Goal: Task Accomplishment & Management: Manage account settings

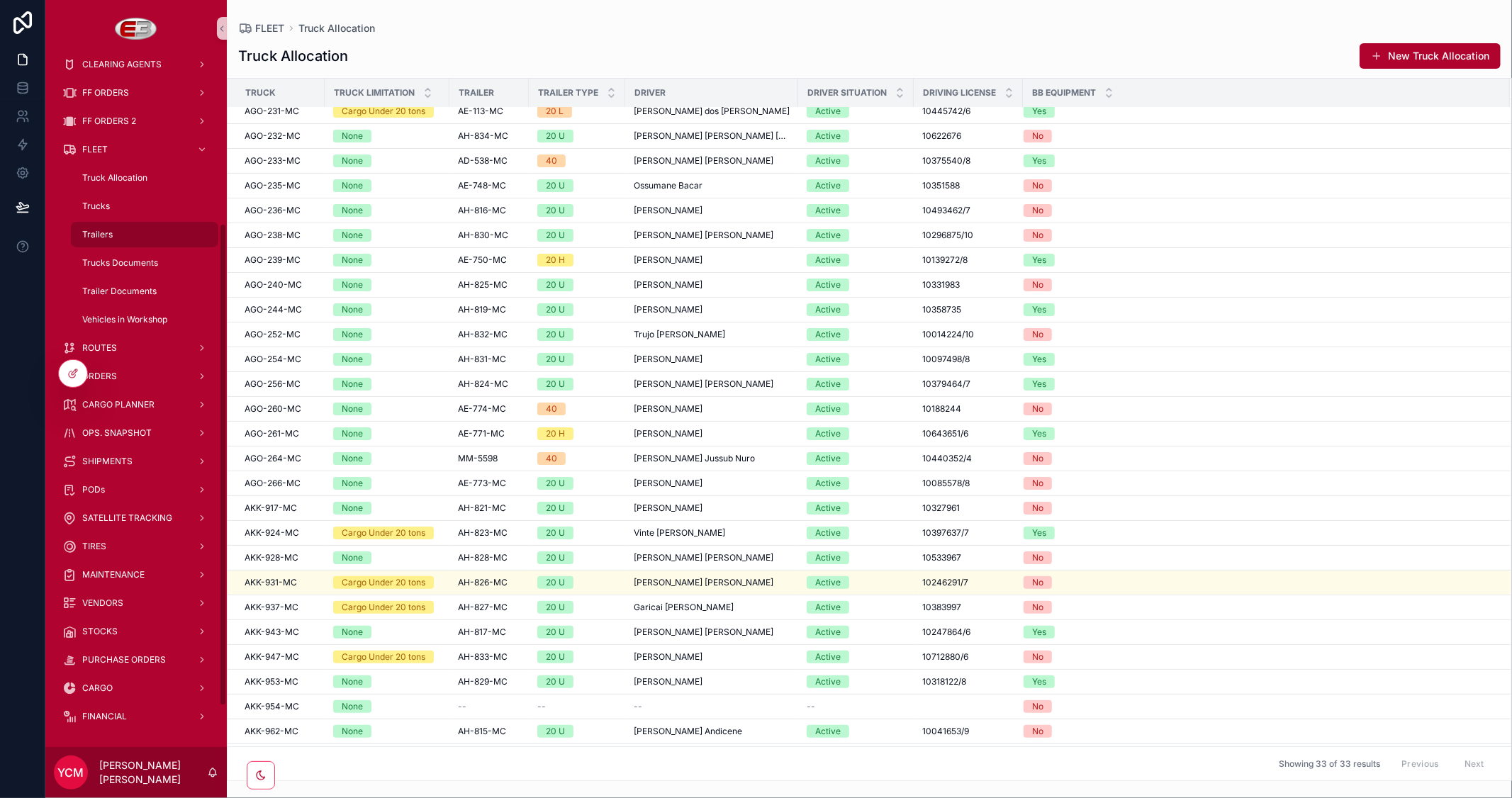
scroll to position [61, 0]
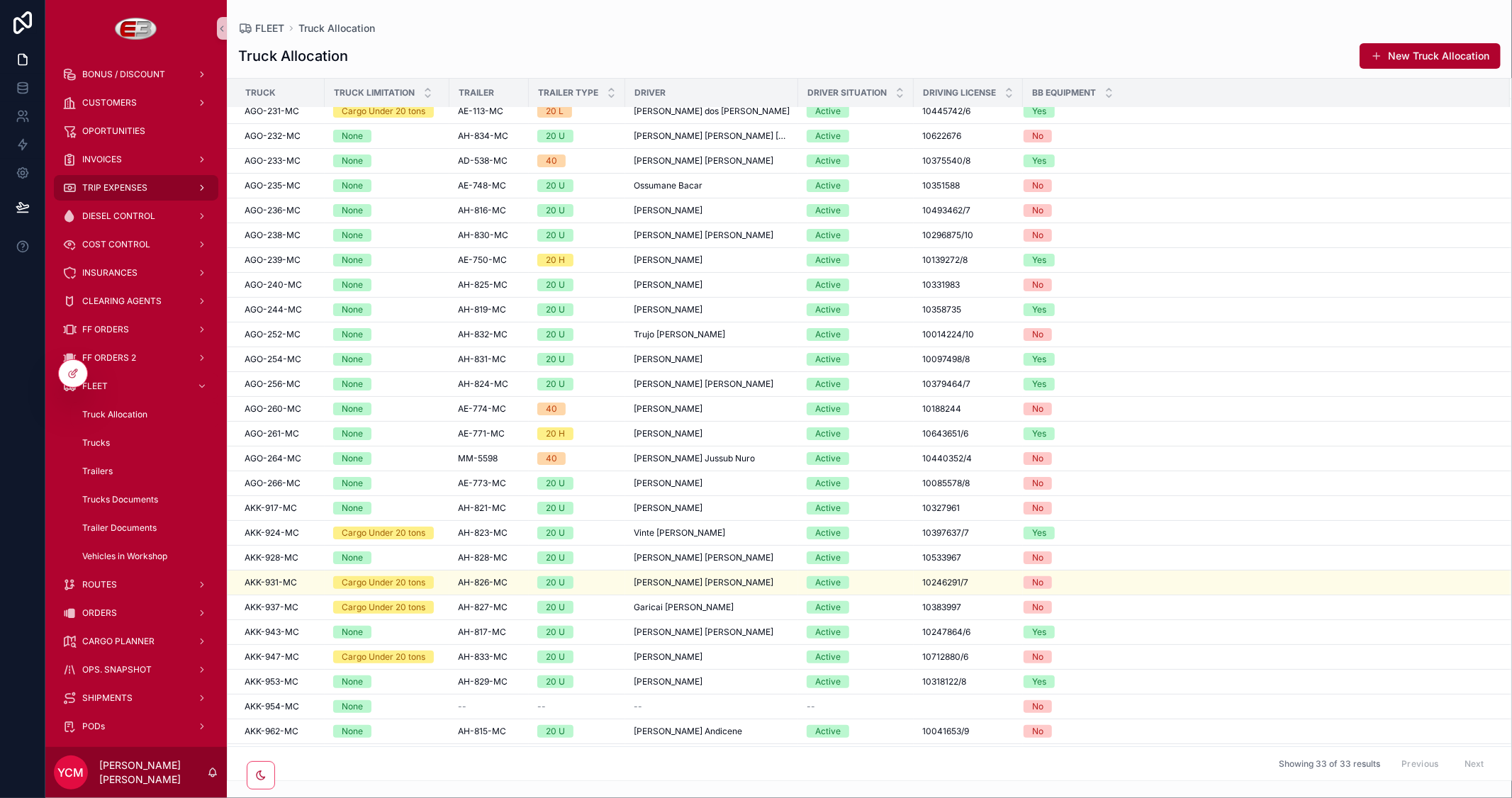
click at [133, 187] on span "TRIP EXPENSES" at bounding box center [115, 187] width 65 height 12
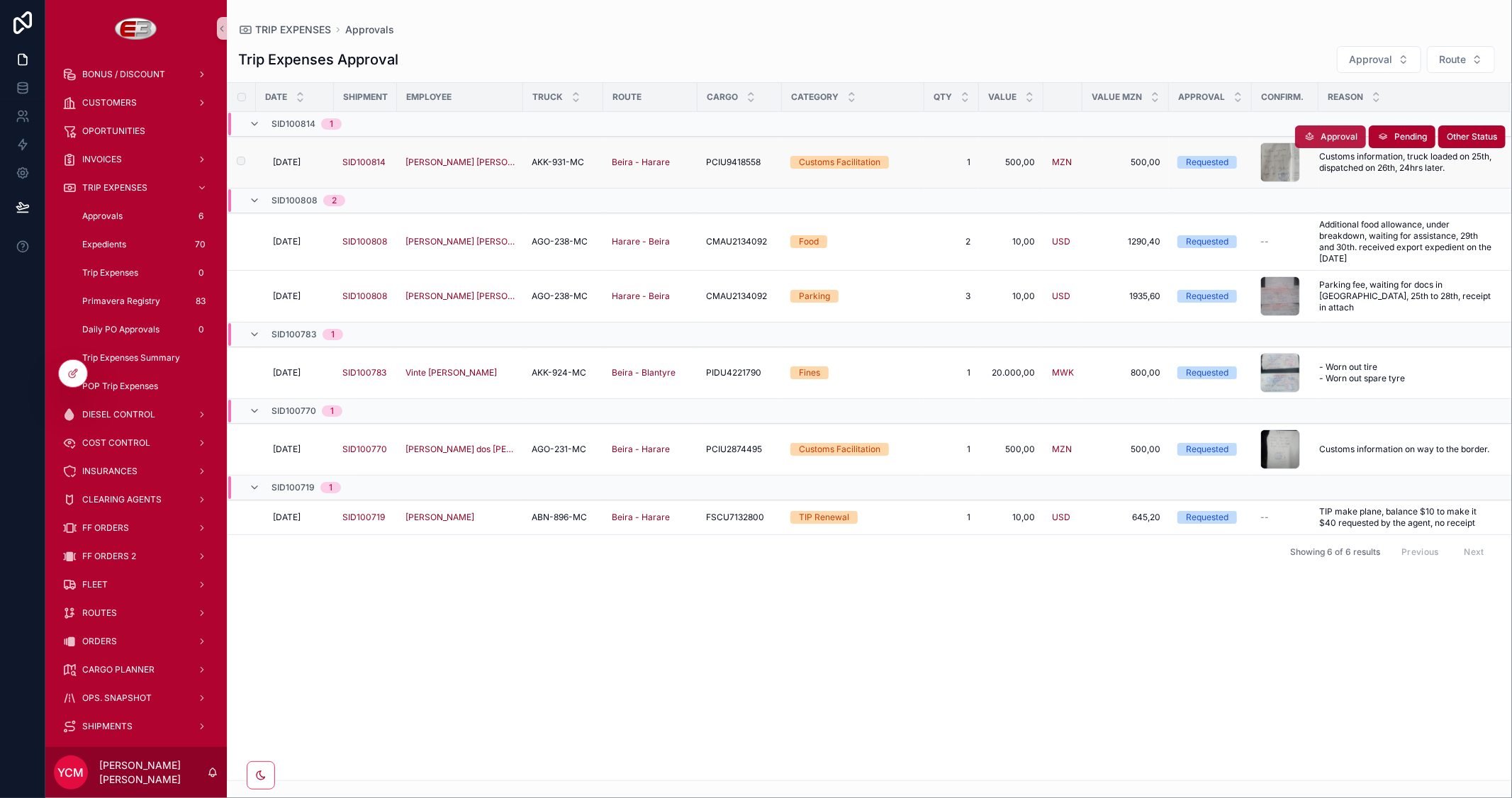
click at [1321, 131] on span "Approval" at bounding box center [1339, 137] width 37 height 12
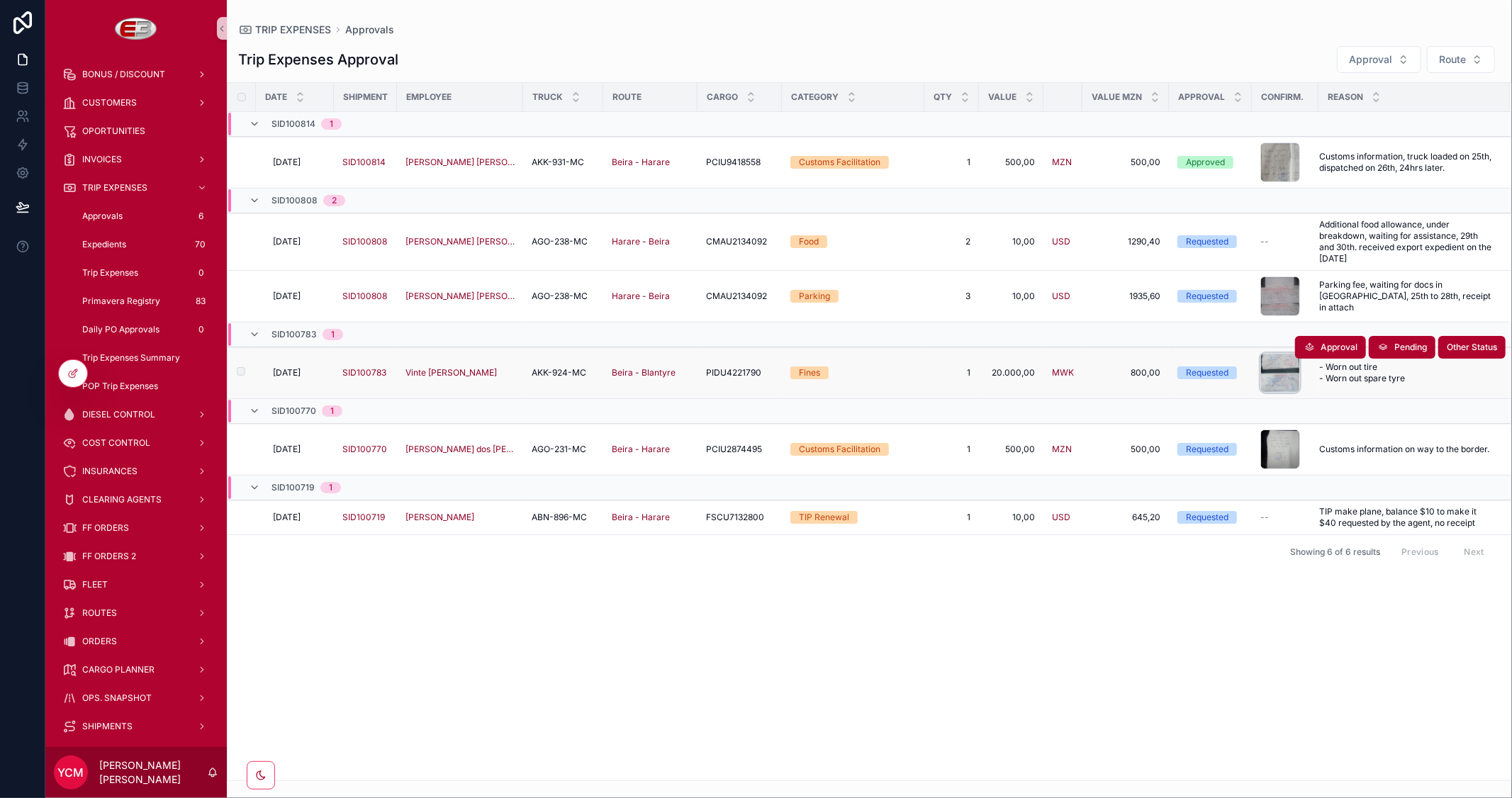
click at [1275, 379] on div "scrollable content" at bounding box center [1280, 372] width 40 height 40
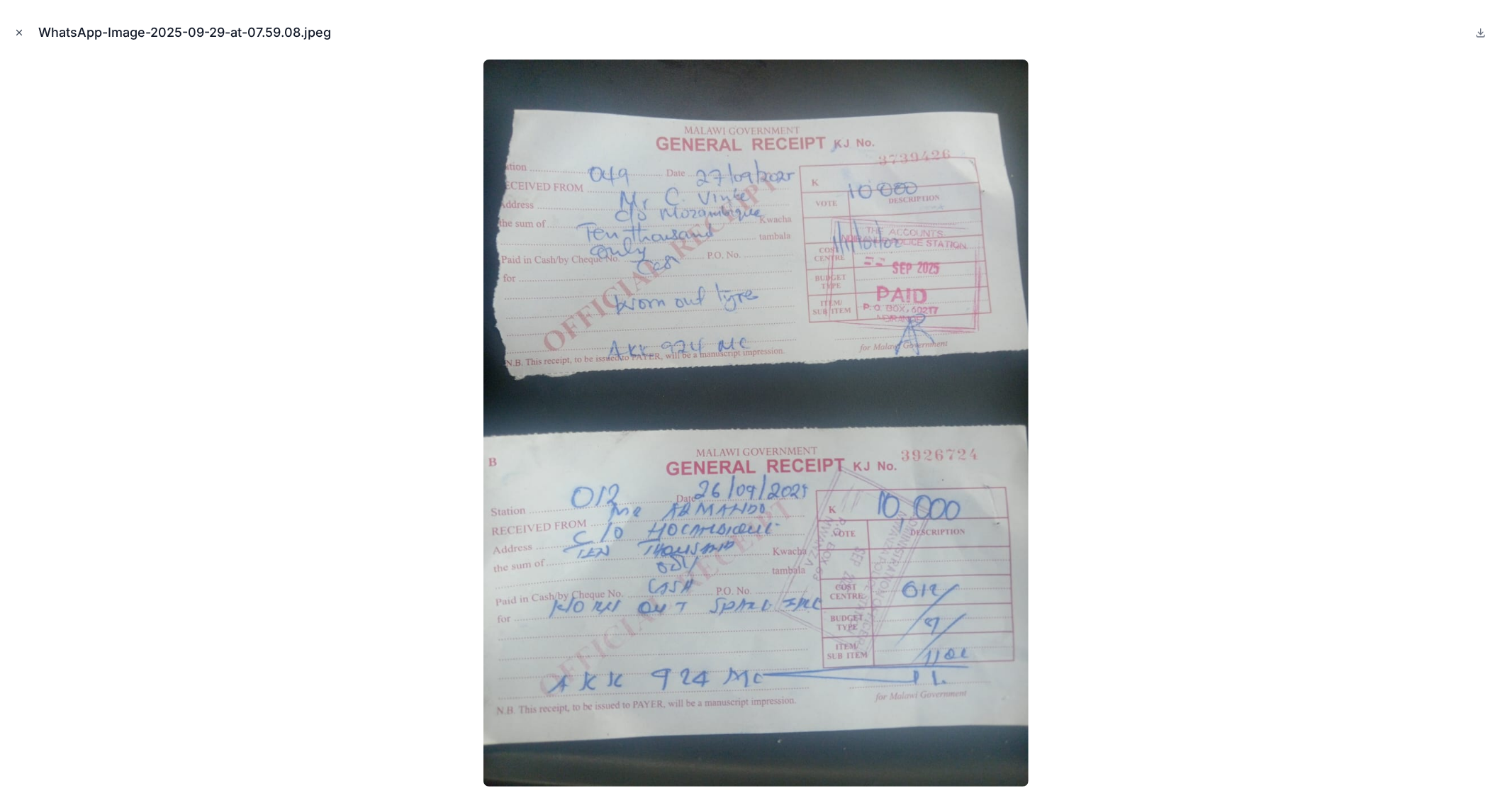
click at [14, 37] on icon "Close modal" at bounding box center [19, 33] width 10 height 10
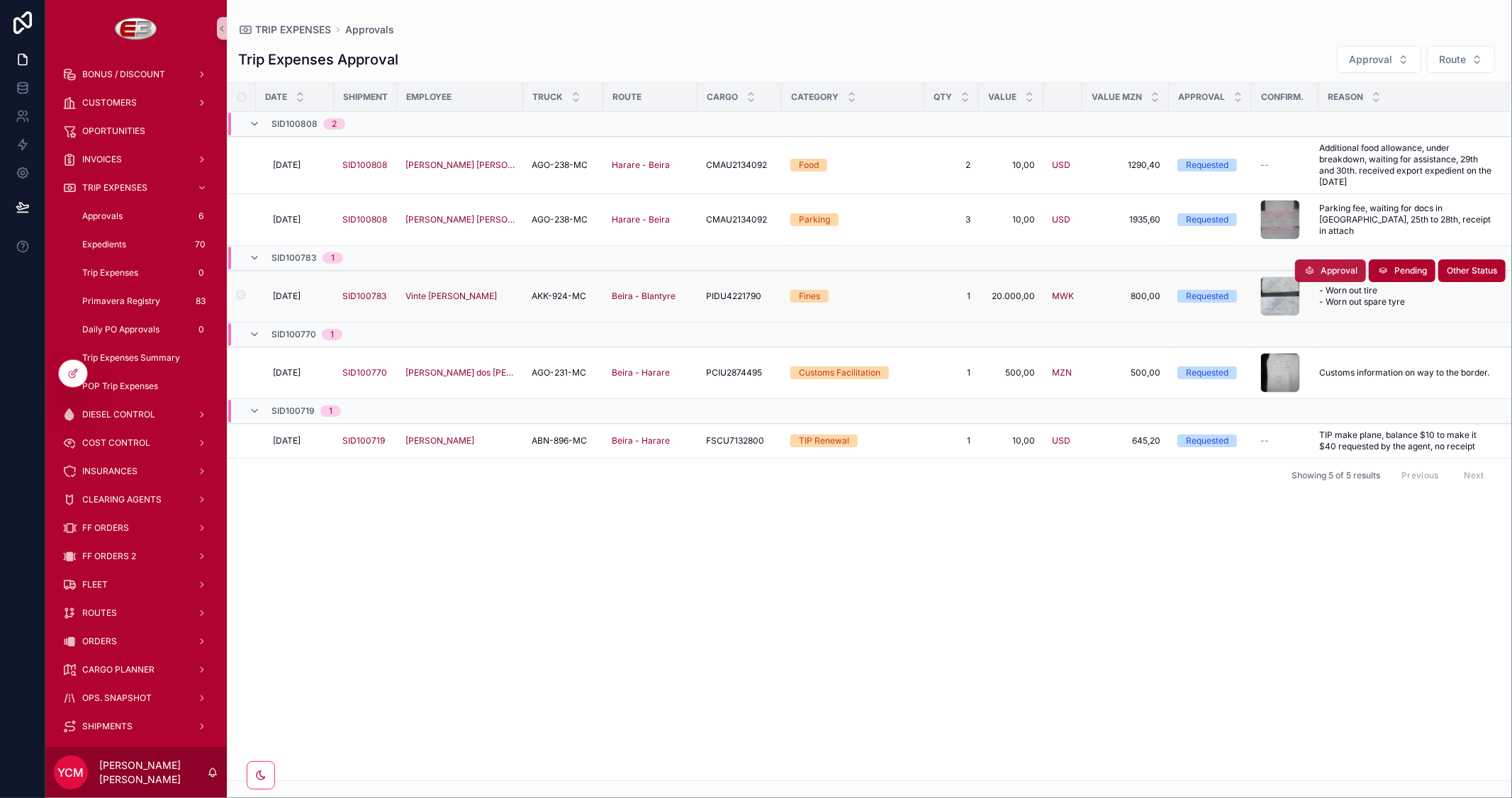
click at [1328, 273] on span "Approval" at bounding box center [1339, 270] width 37 height 12
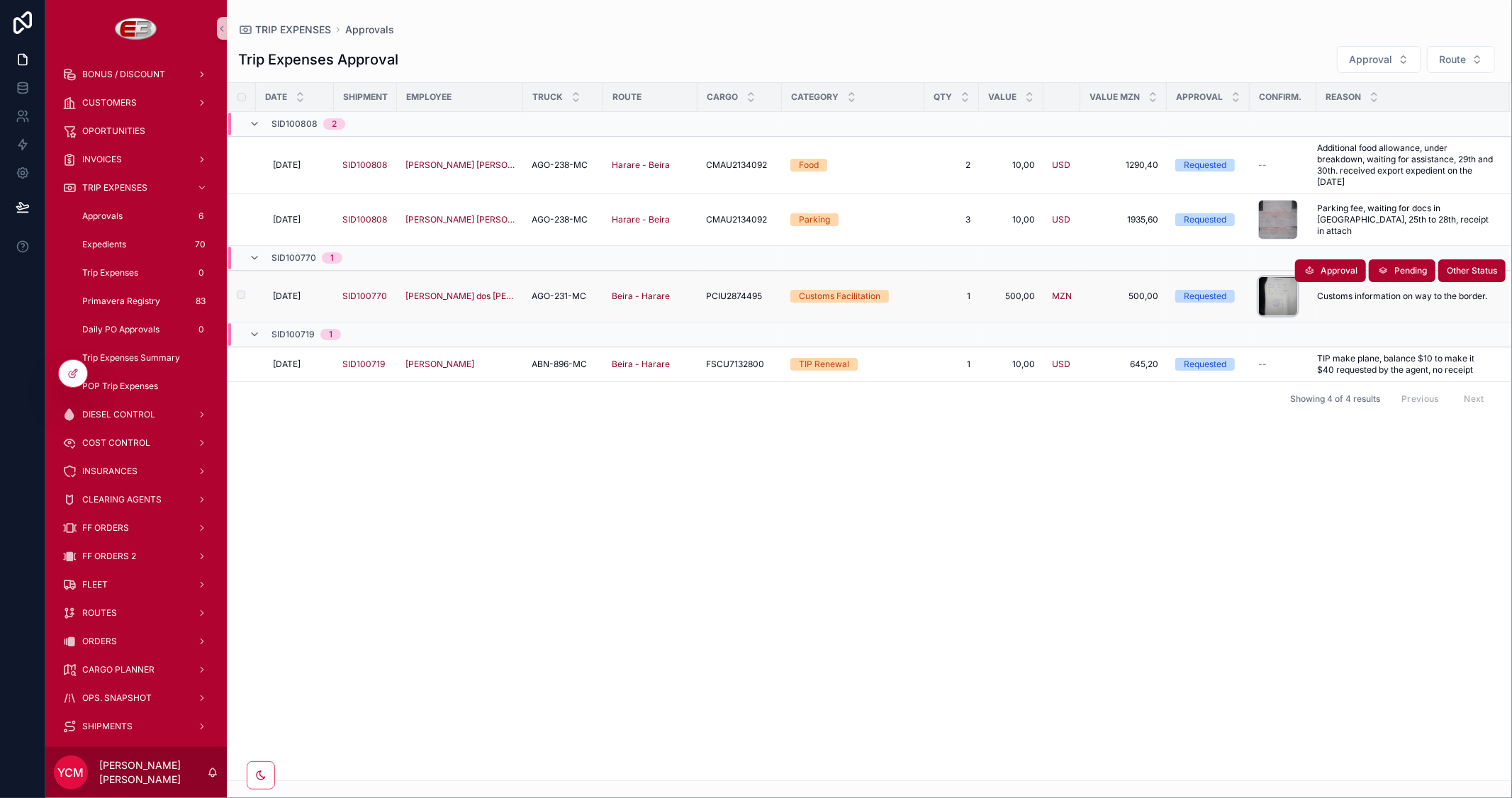
click at [1279, 298] on div "scrollable content" at bounding box center [1278, 296] width 40 height 40
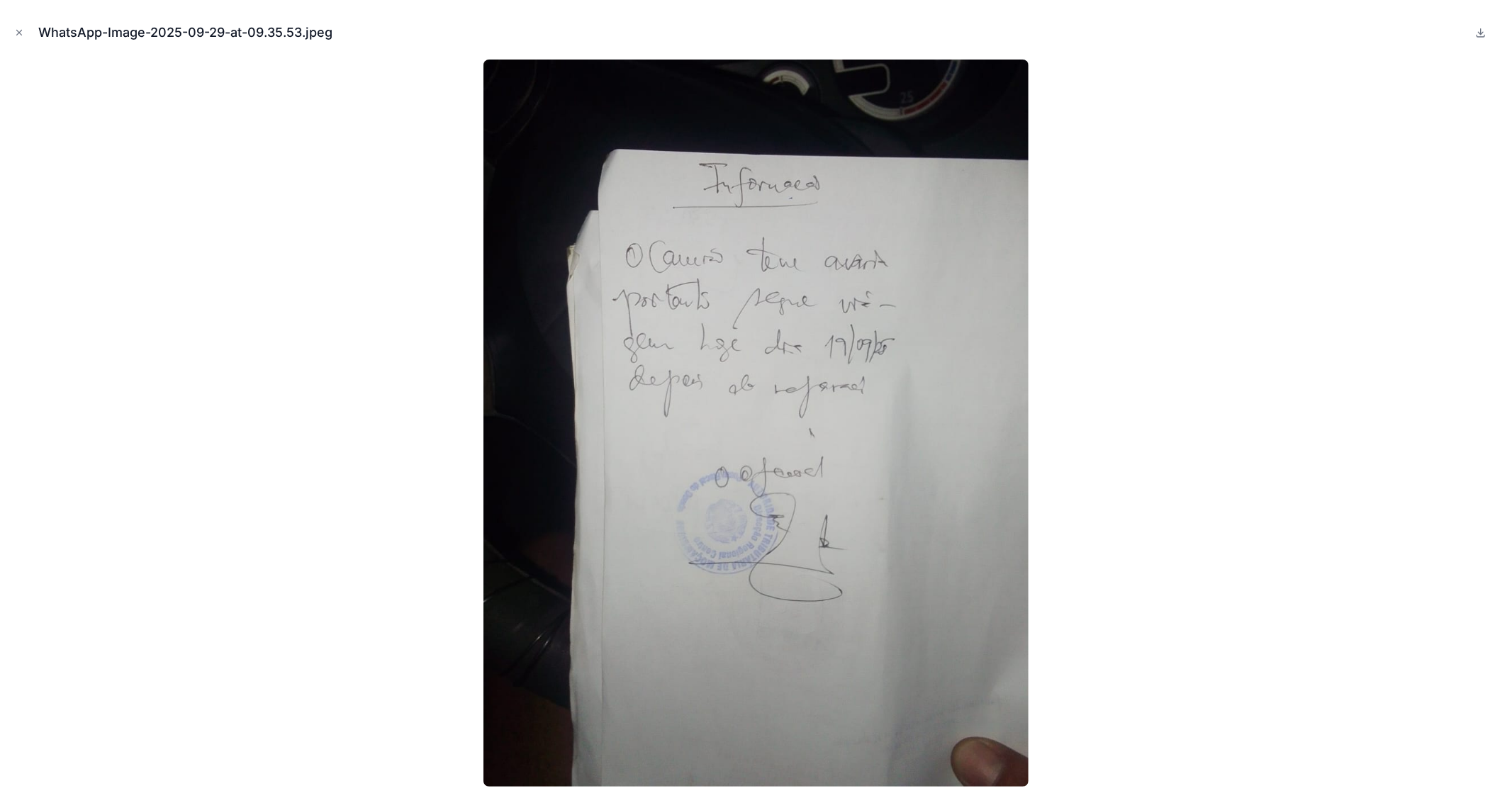
click at [1264, 284] on div at bounding box center [756, 423] width 1489 height 727
click at [18, 30] on icon "Close modal" at bounding box center [19, 33] width 10 height 10
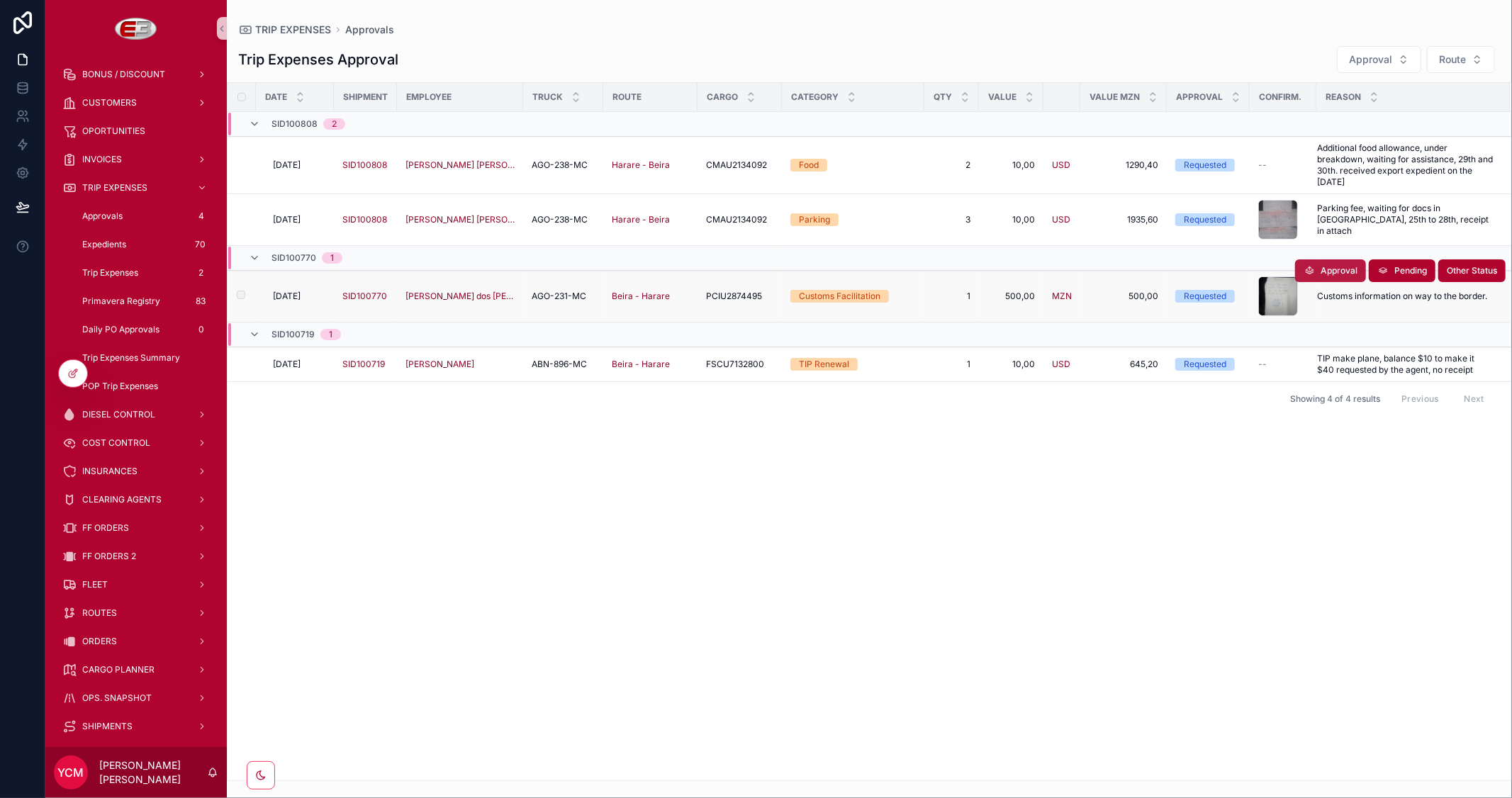
click at [1329, 273] on span "Approval" at bounding box center [1339, 270] width 37 height 12
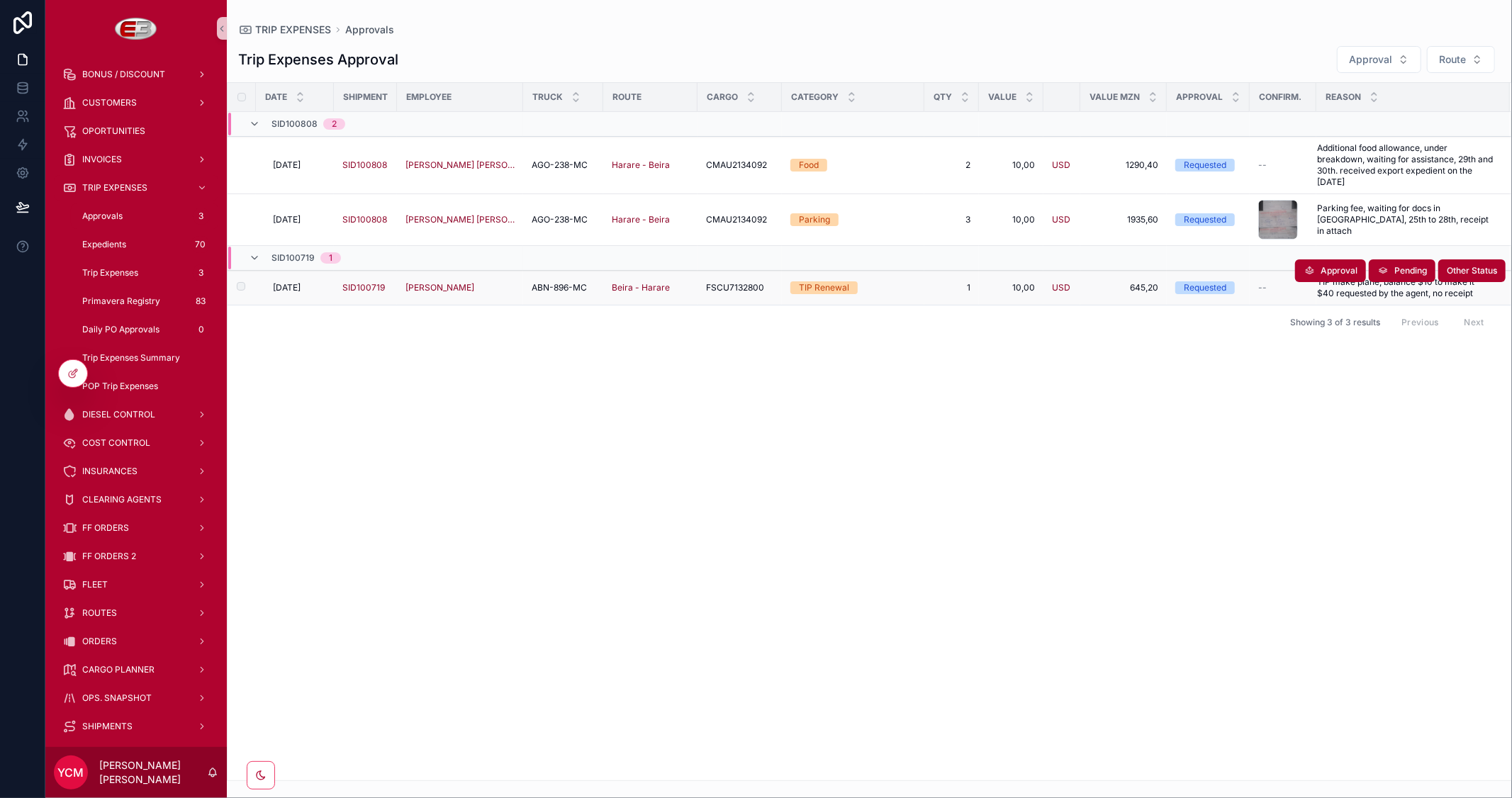
click at [294, 286] on span "[DATE]" at bounding box center [287, 287] width 28 height 12
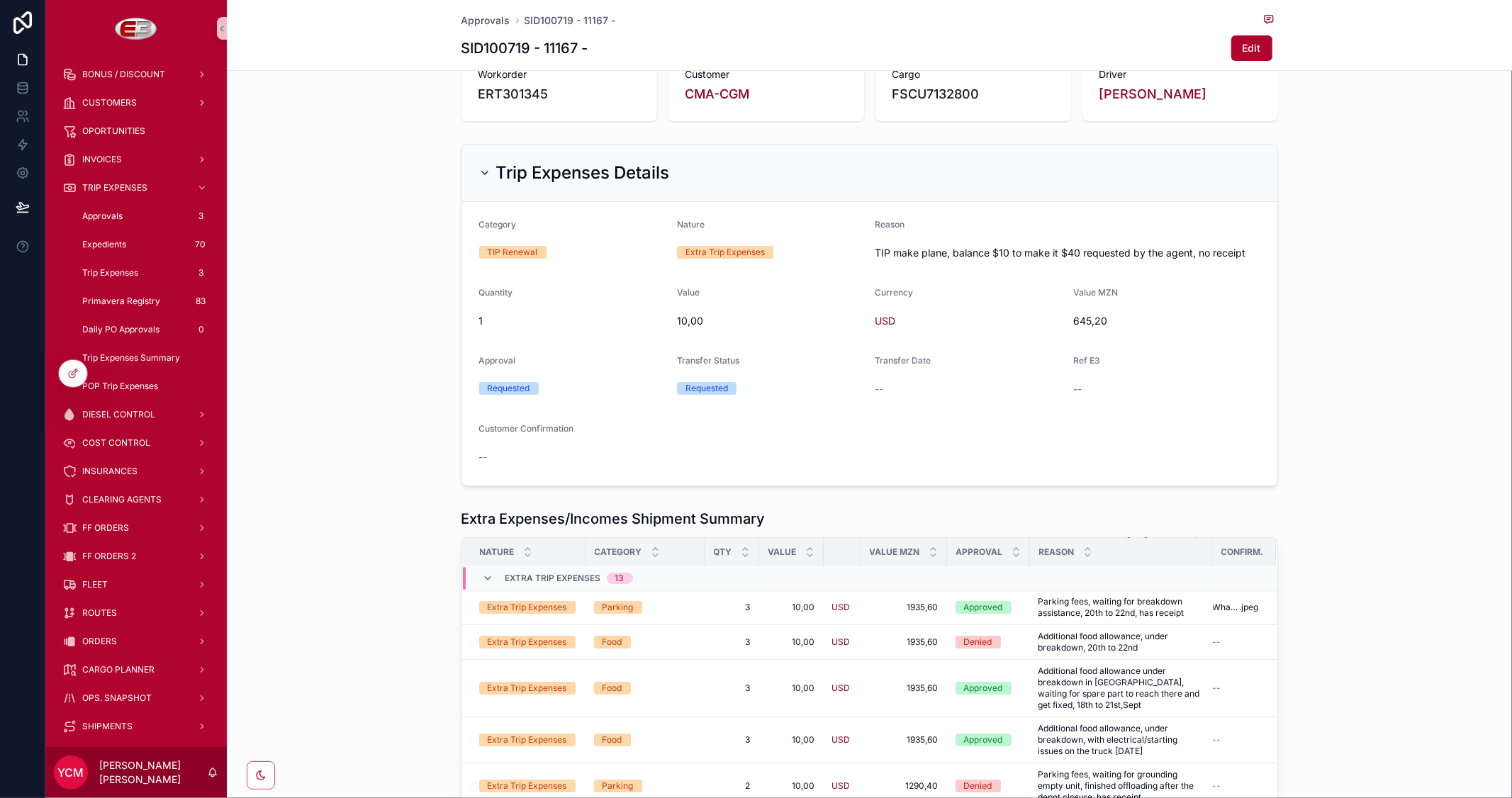
scroll to position [9, 0]
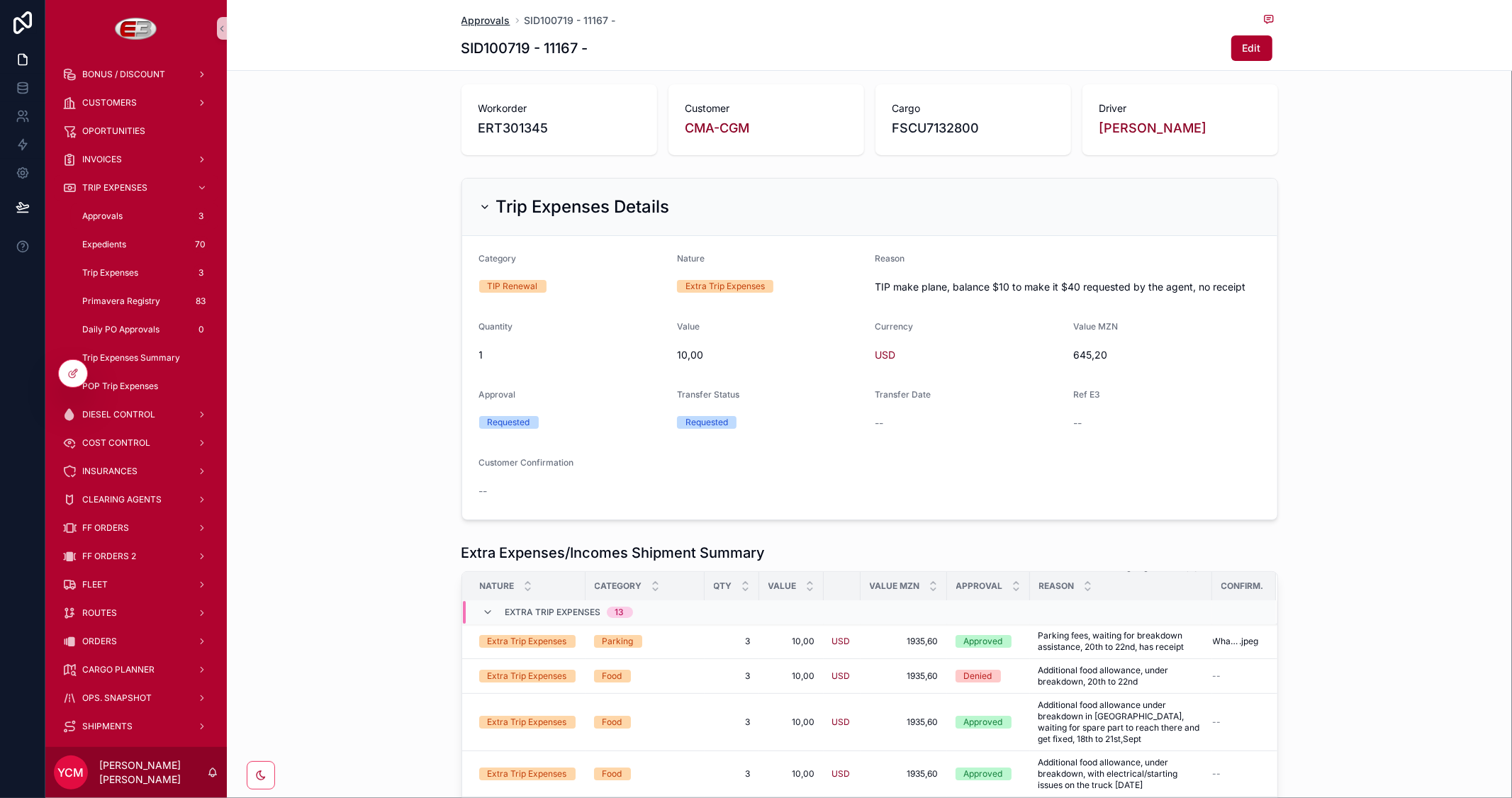
click at [478, 19] on span "Approvals" at bounding box center [486, 20] width 49 height 14
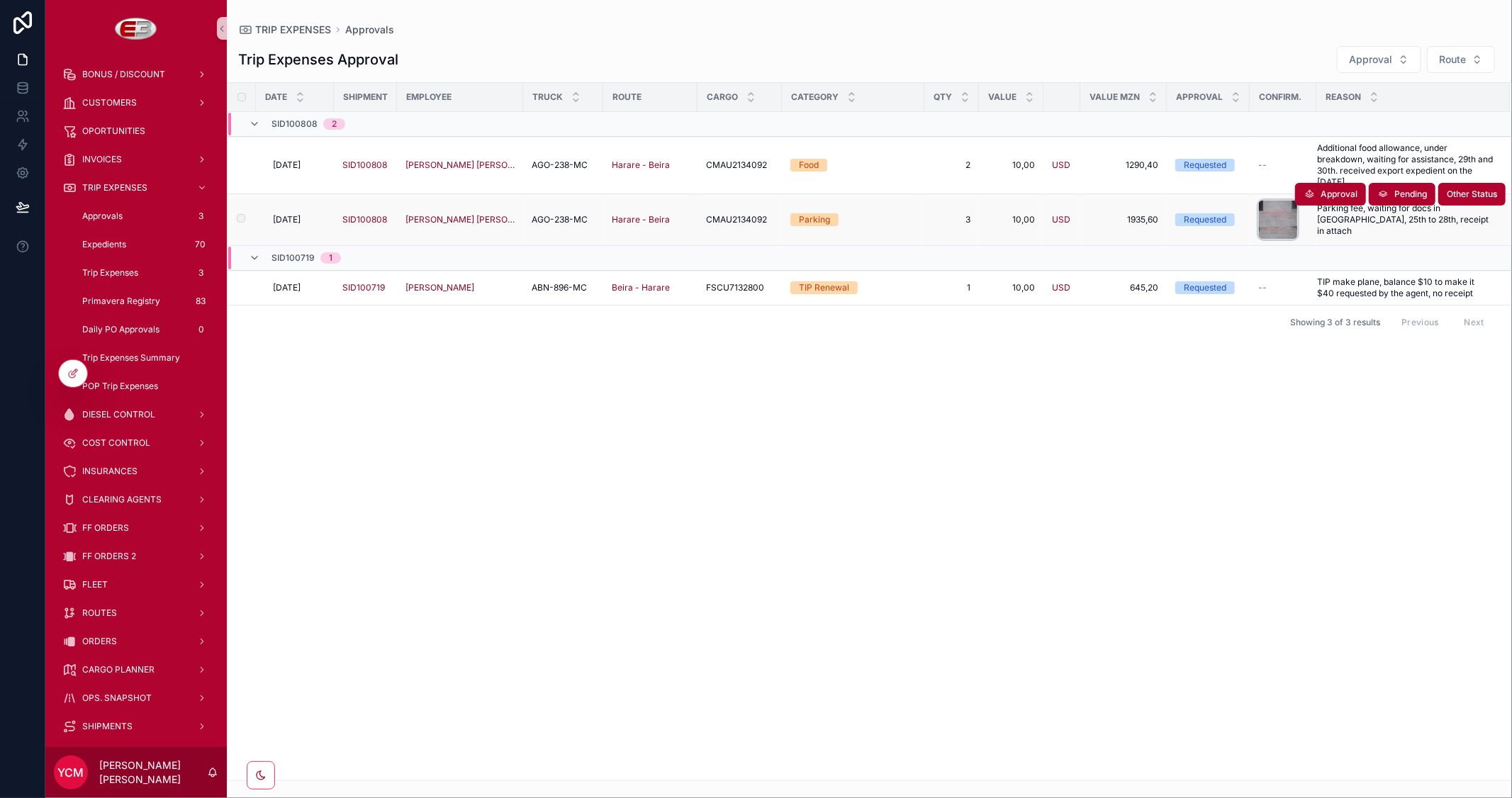
click at [1266, 210] on div "scrollable content" at bounding box center [1278, 219] width 40 height 40
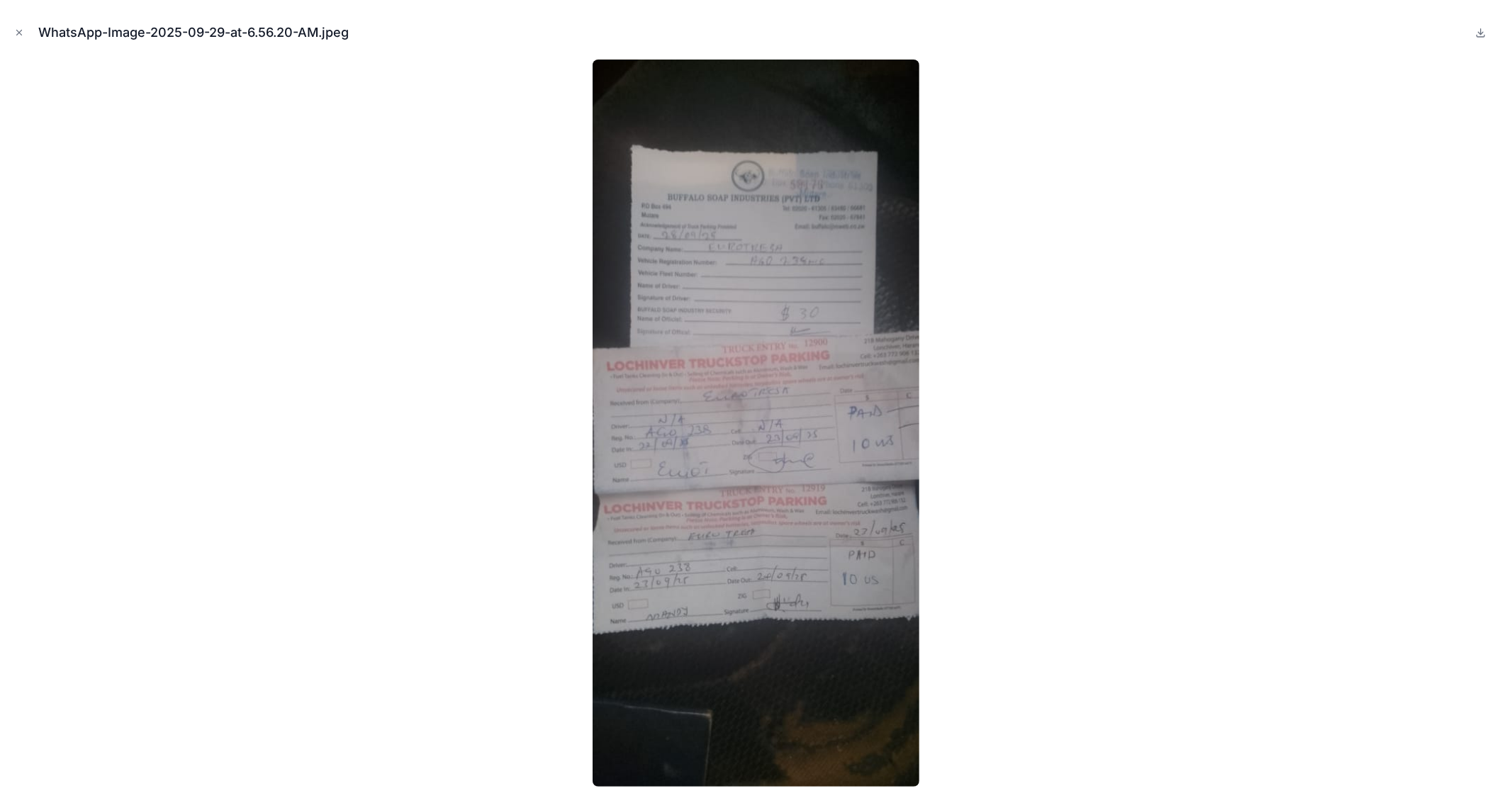
scroll to position [62, 0]
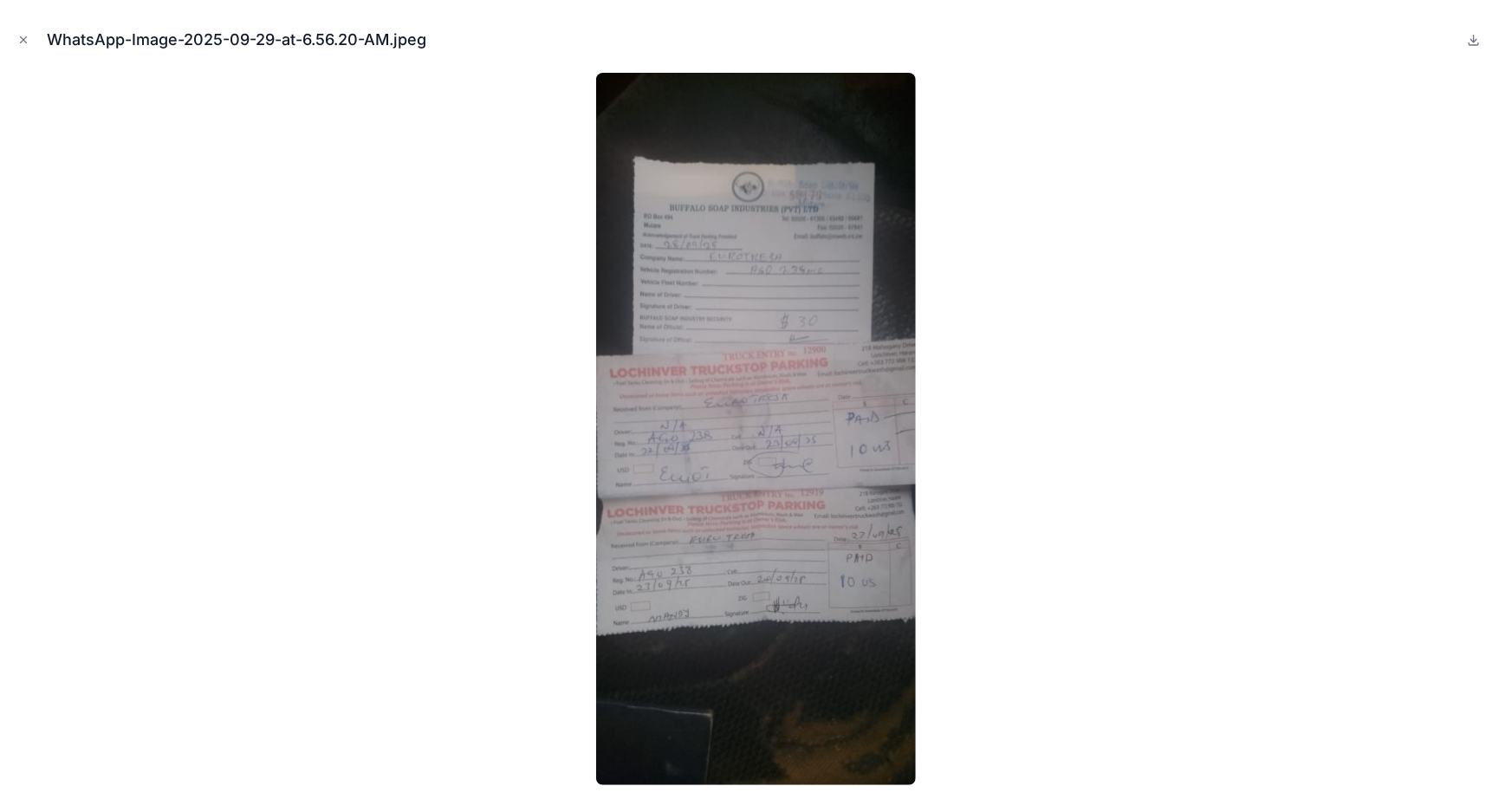
click at [1476, 48] on button at bounding box center [1473, 40] width 21 height 21
click at [22, 42] on icon "Close modal" at bounding box center [24, 40] width 6 height 6
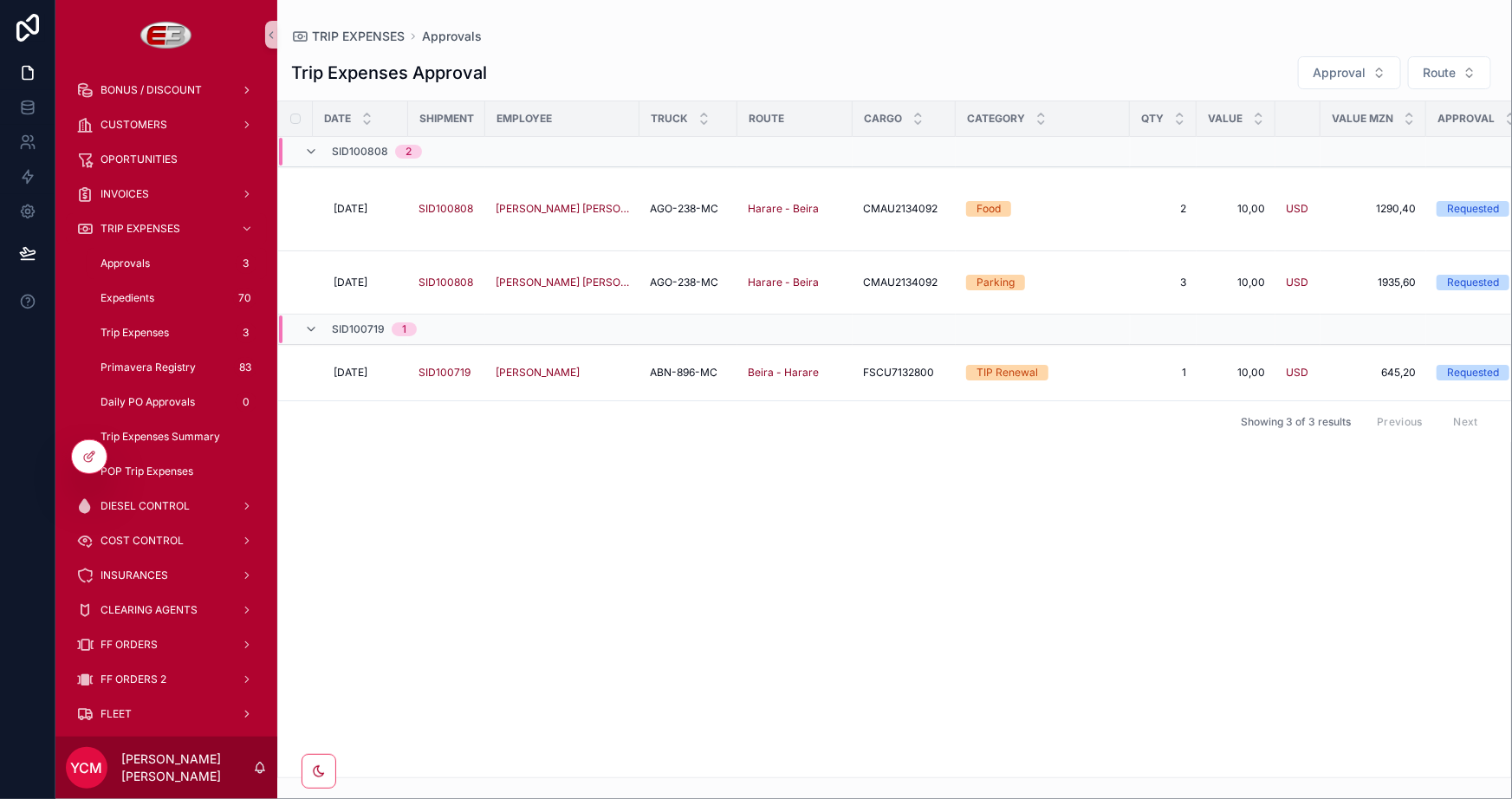
click at [1159, 557] on div "Date Shipment Employee Truck Route Cargo Category Qty Value Value MZN Approval …" at bounding box center [895, 439] width 1233 height 675
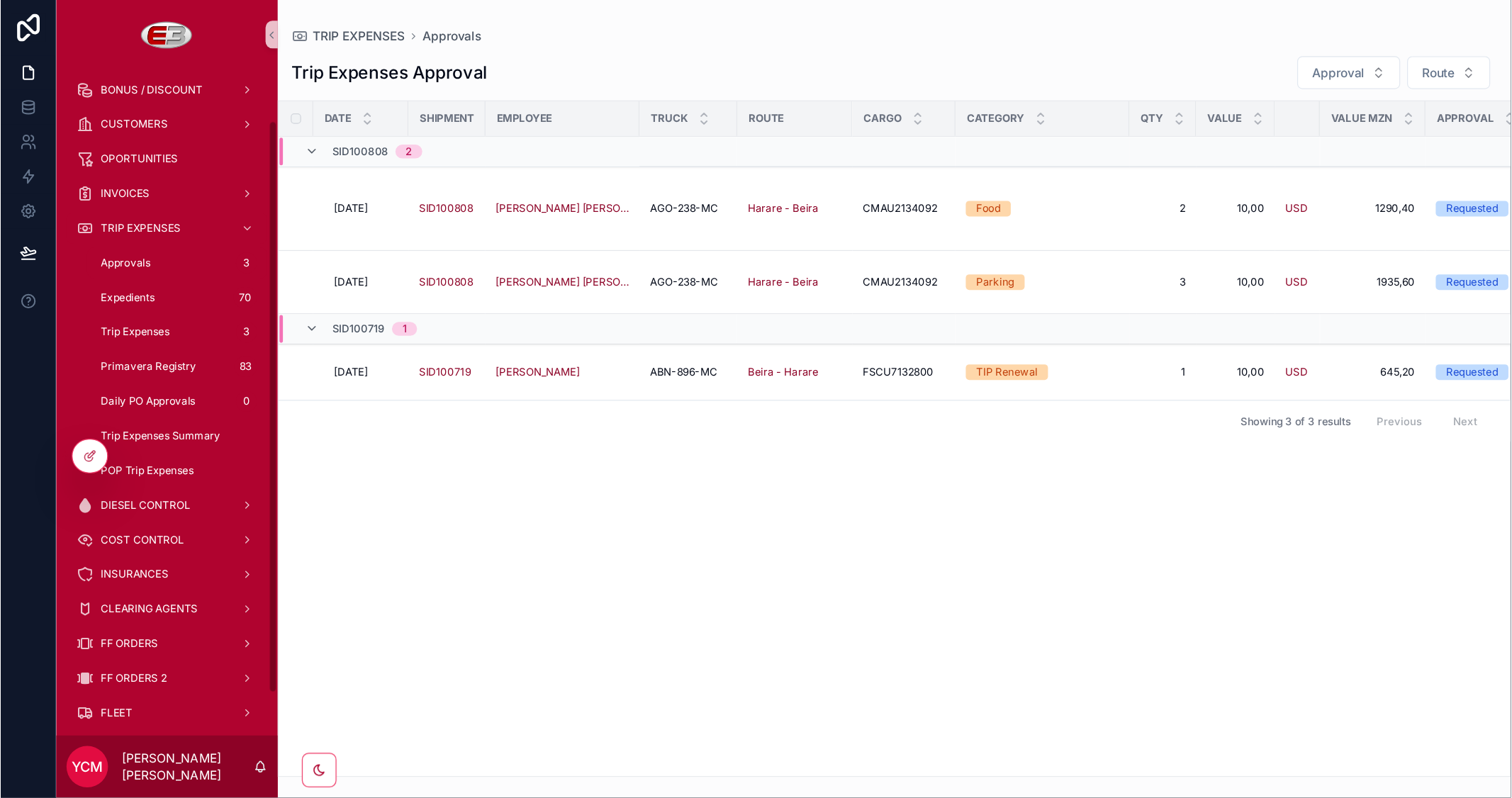
scroll to position [61, 0]
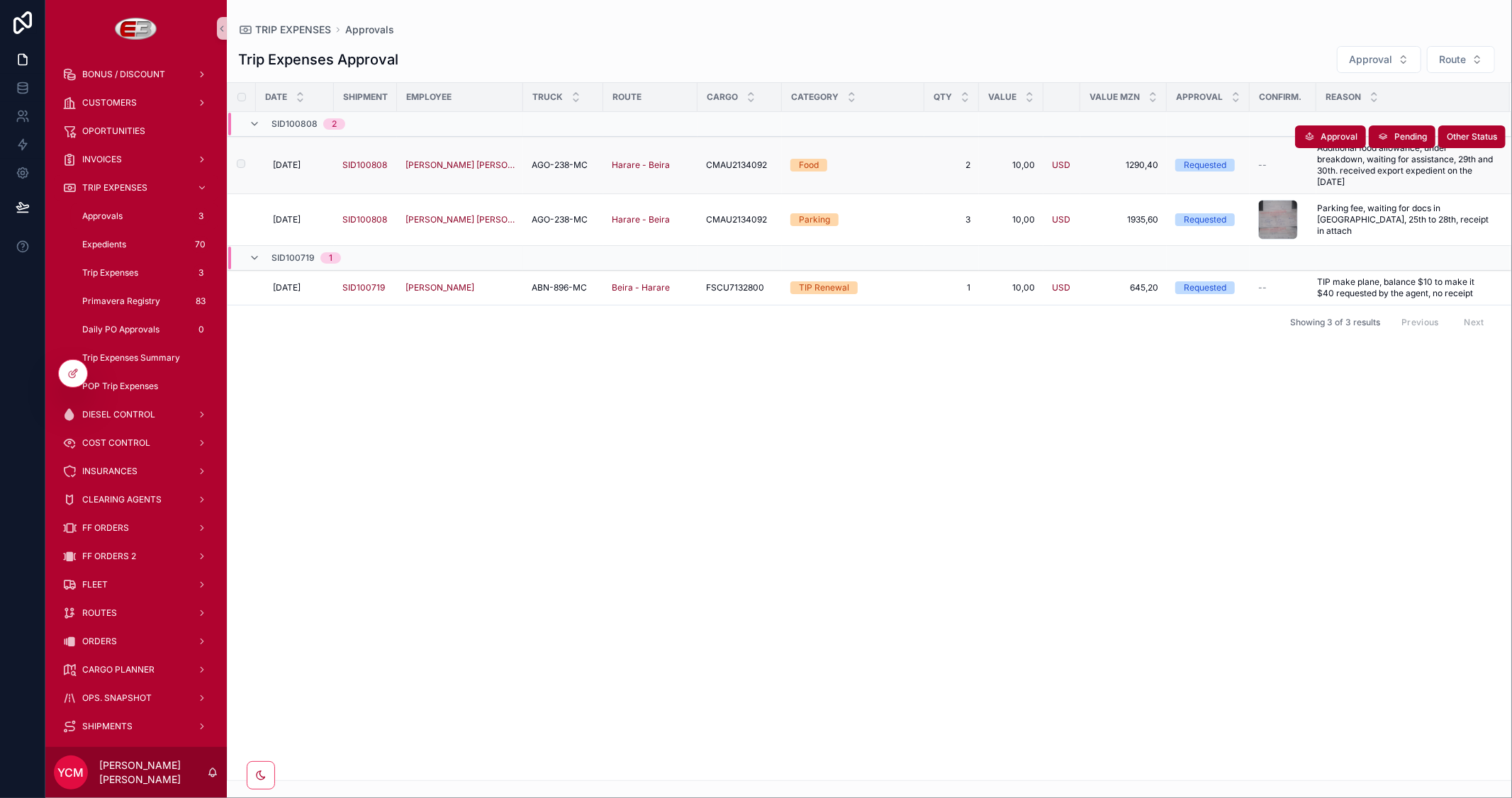
click at [287, 166] on span "[DATE]" at bounding box center [287, 165] width 28 height 12
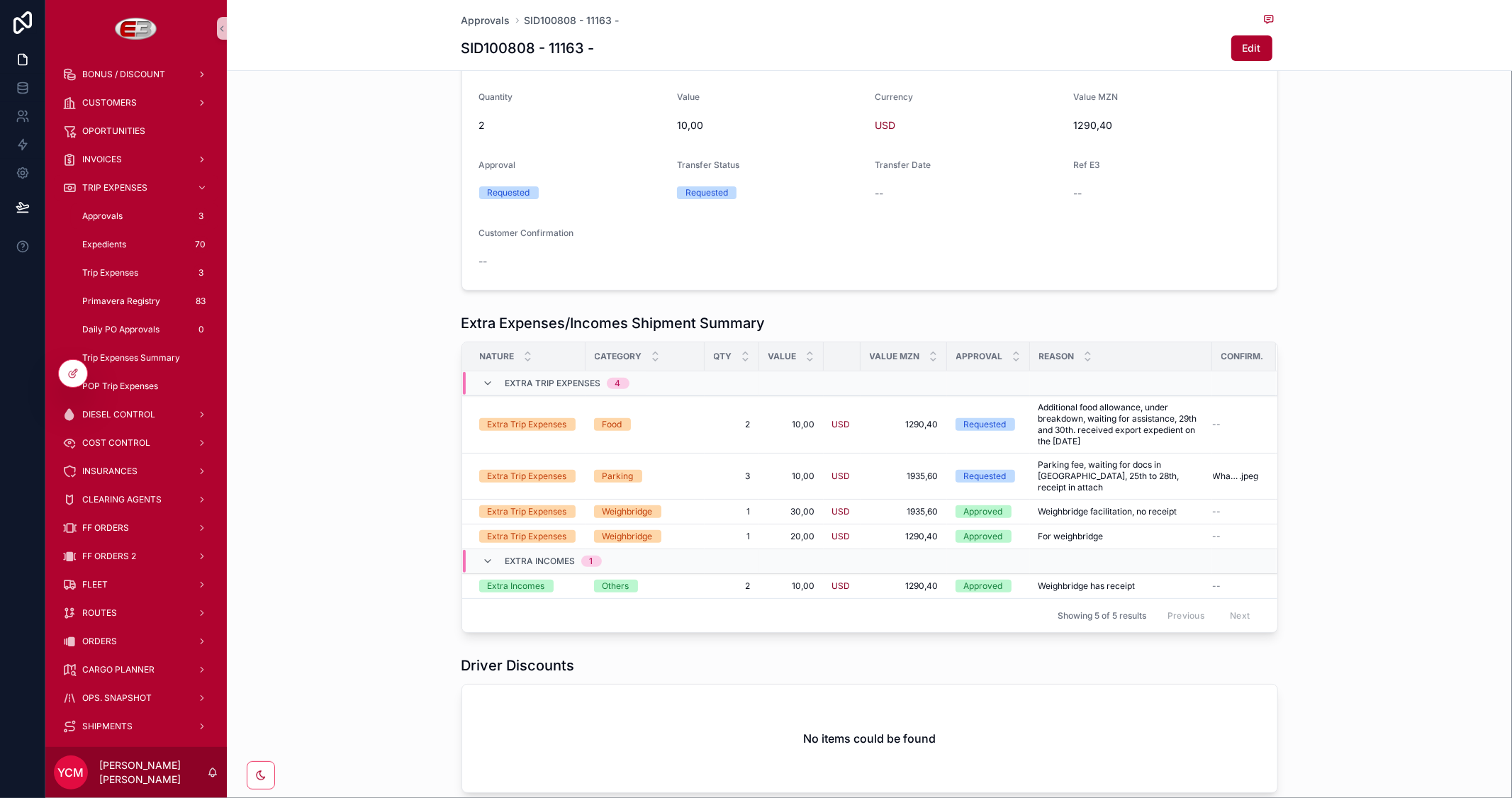
scroll to position [332, 0]
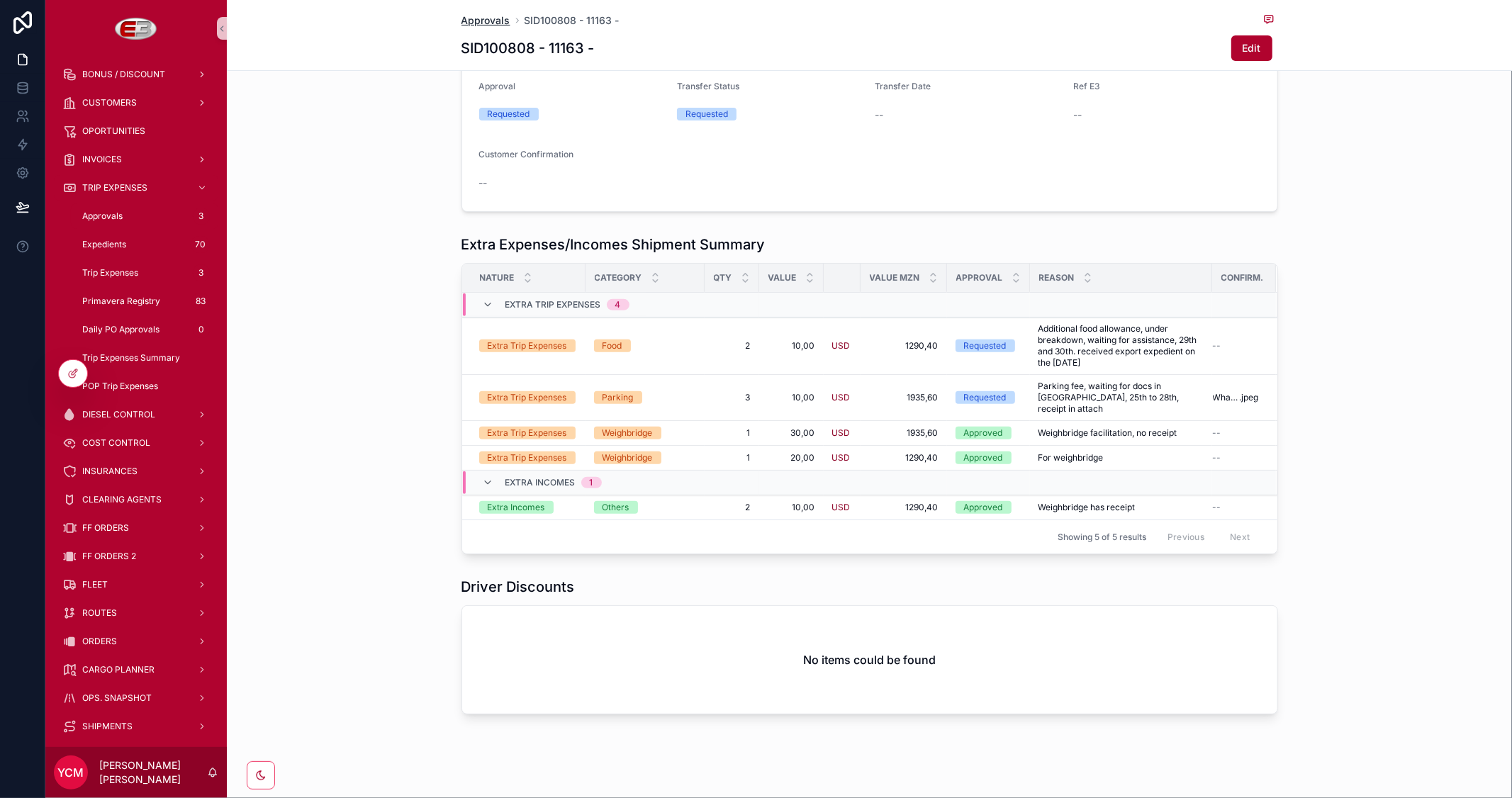
click at [465, 16] on span "Approvals" at bounding box center [486, 20] width 49 height 14
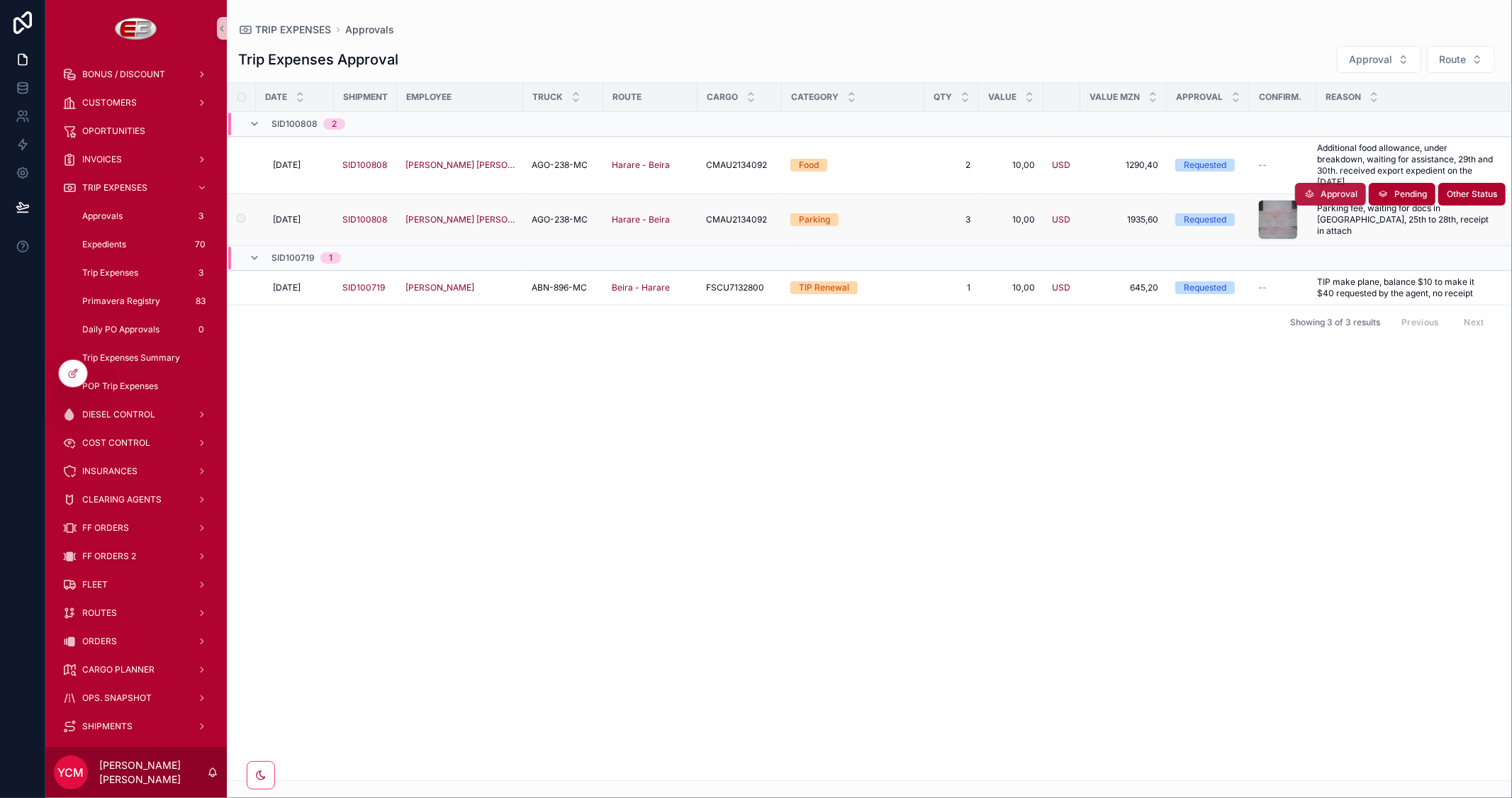
click at [1324, 195] on span "Approval" at bounding box center [1339, 194] width 37 height 12
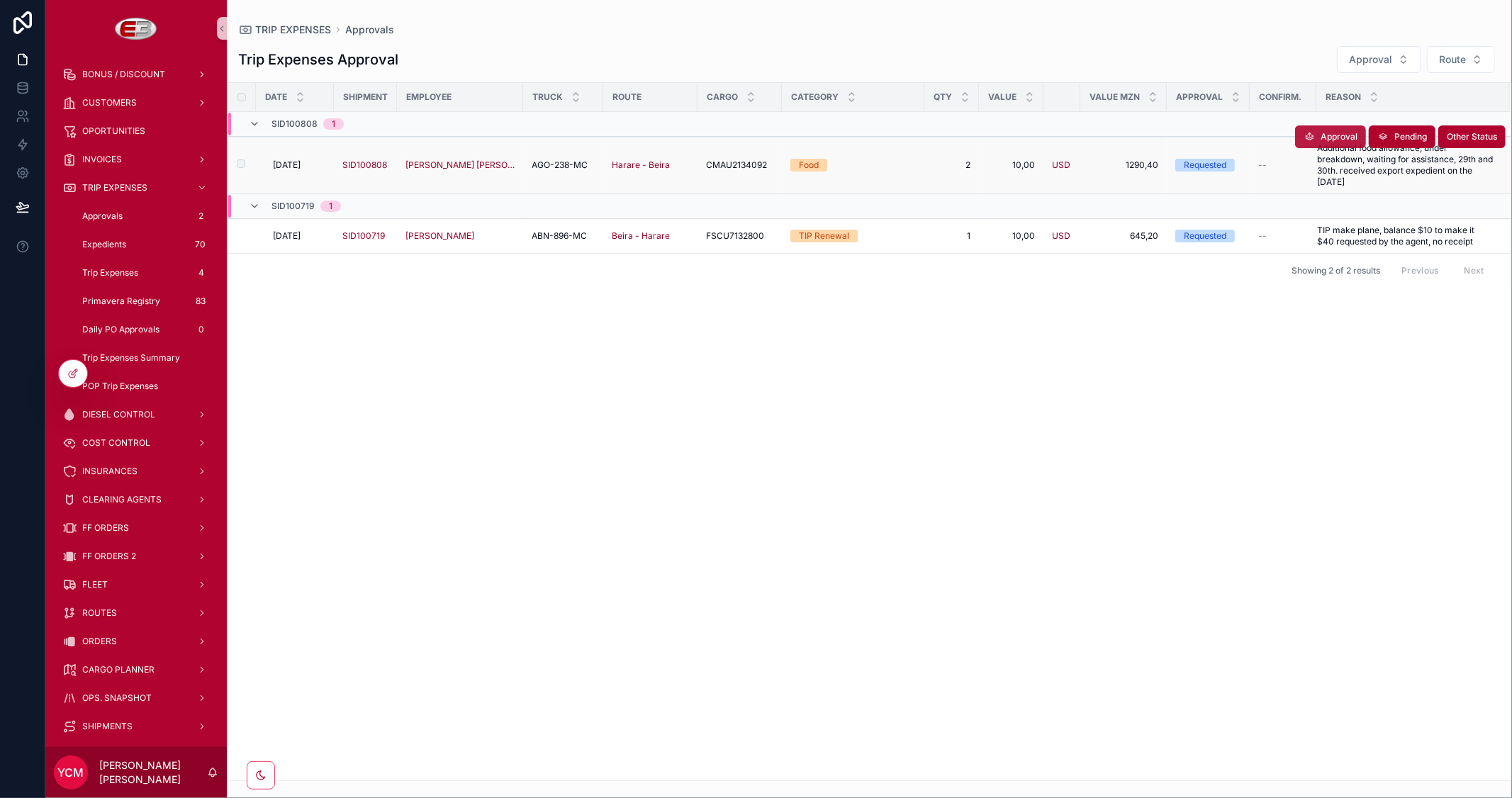
click at [1329, 137] on span "Approval" at bounding box center [1339, 137] width 37 height 12
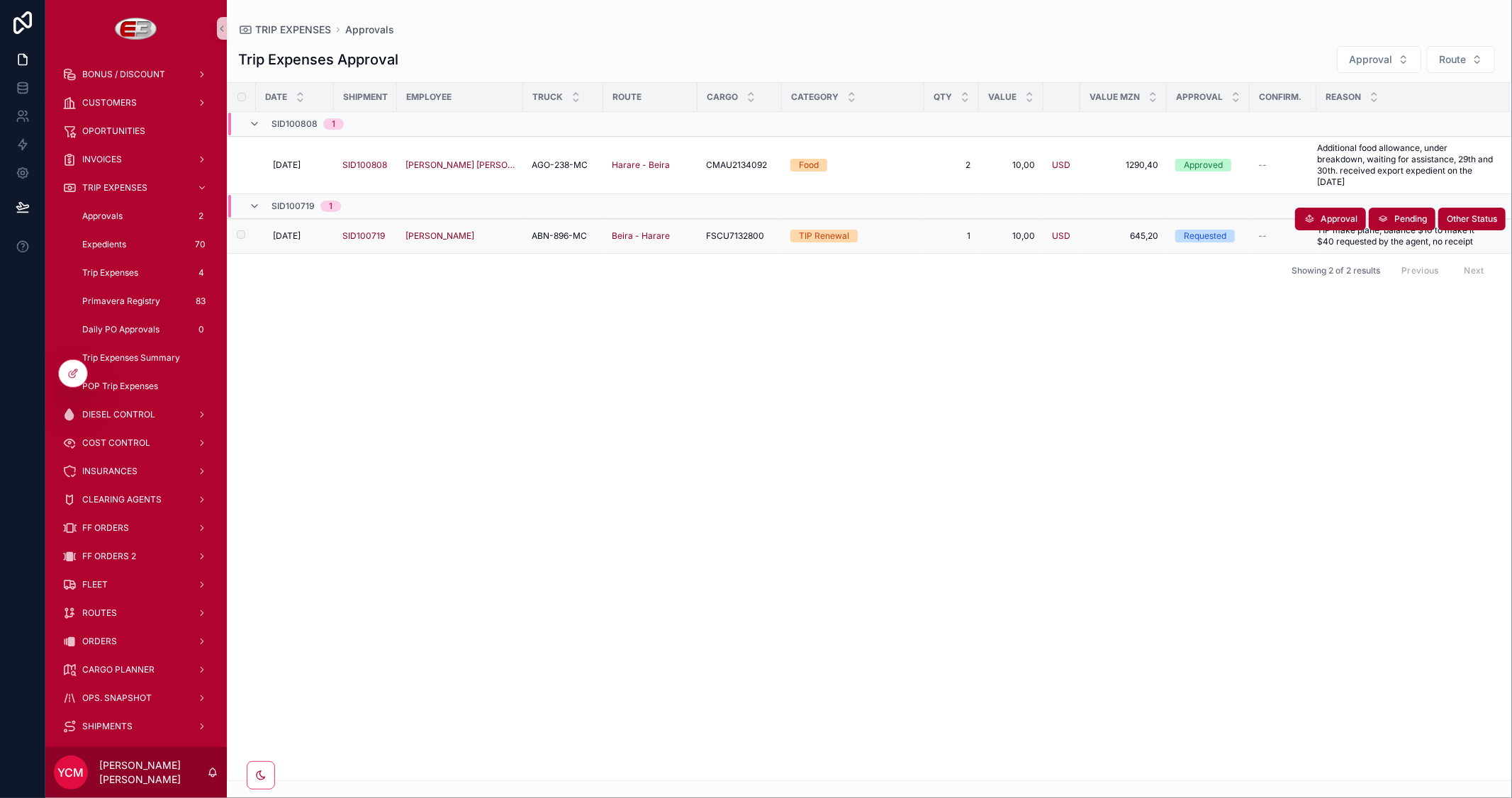
click at [301, 235] on span "[DATE]" at bounding box center [287, 235] width 28 height 12
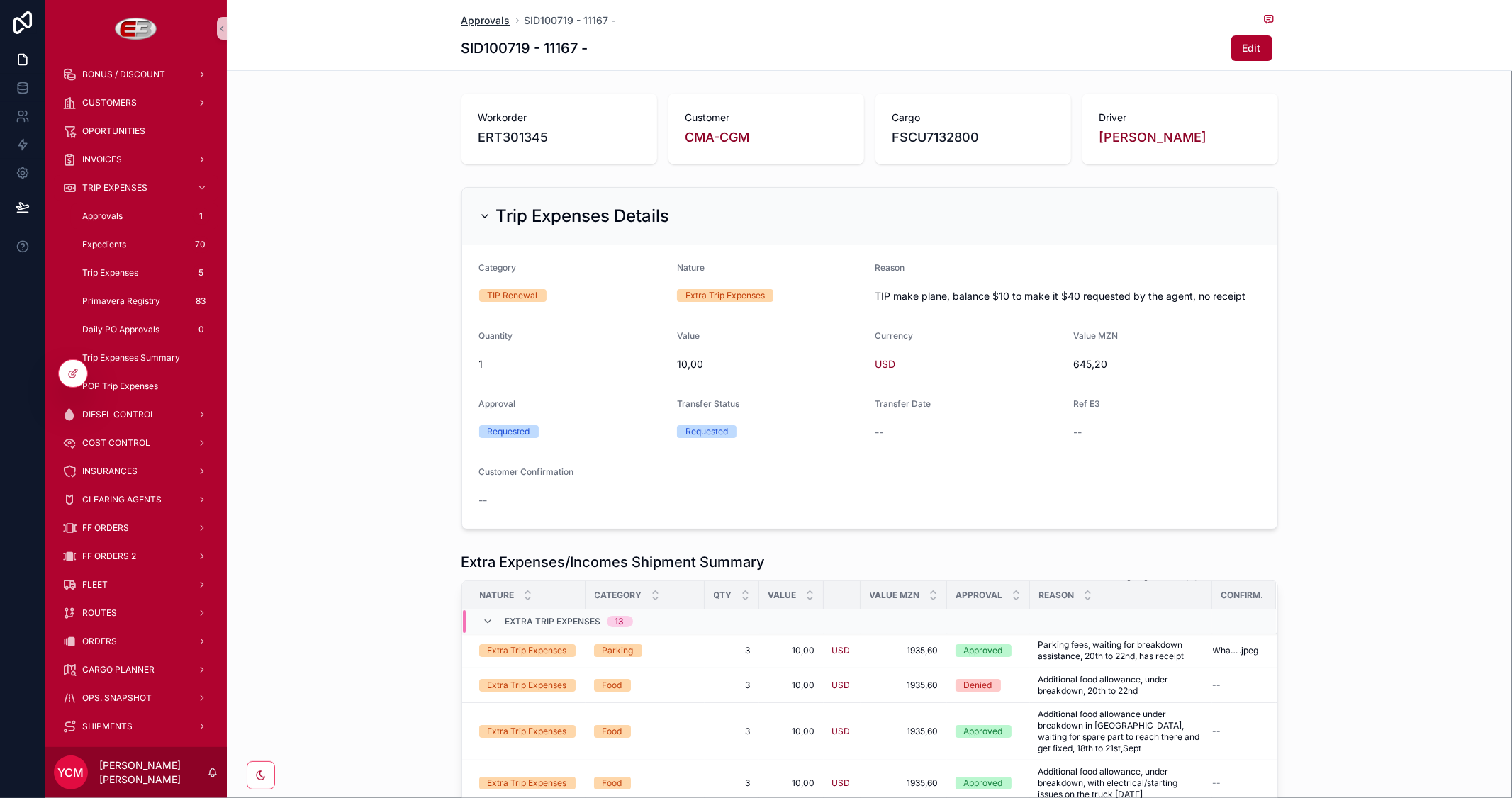
click at [480, 20] on span "Approvals" at bounding box center [486, 20] width 49 height 14
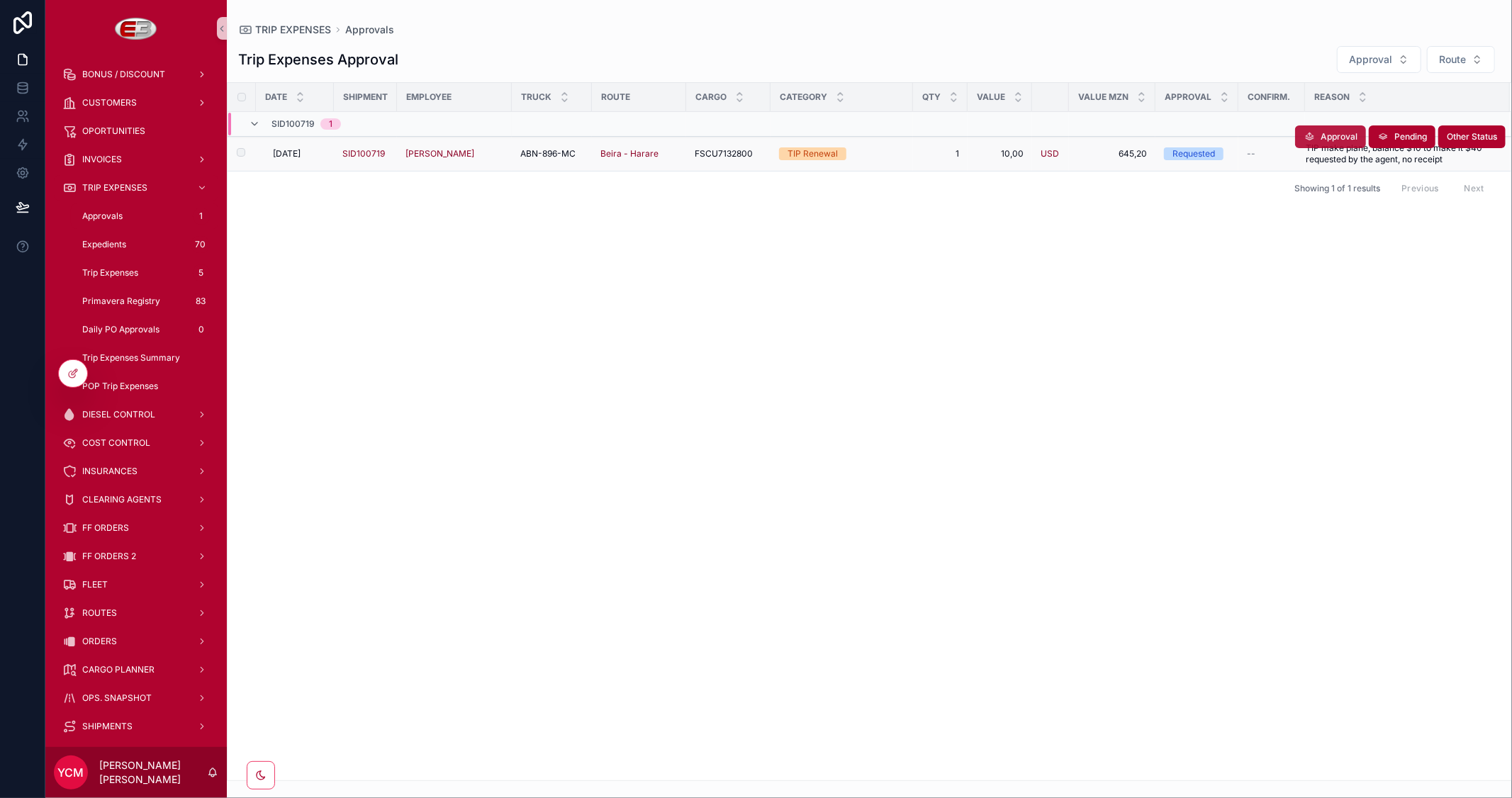
click at [1321, 135] on span "Approval" at bounding box center [1339, 137] width 37 height 12
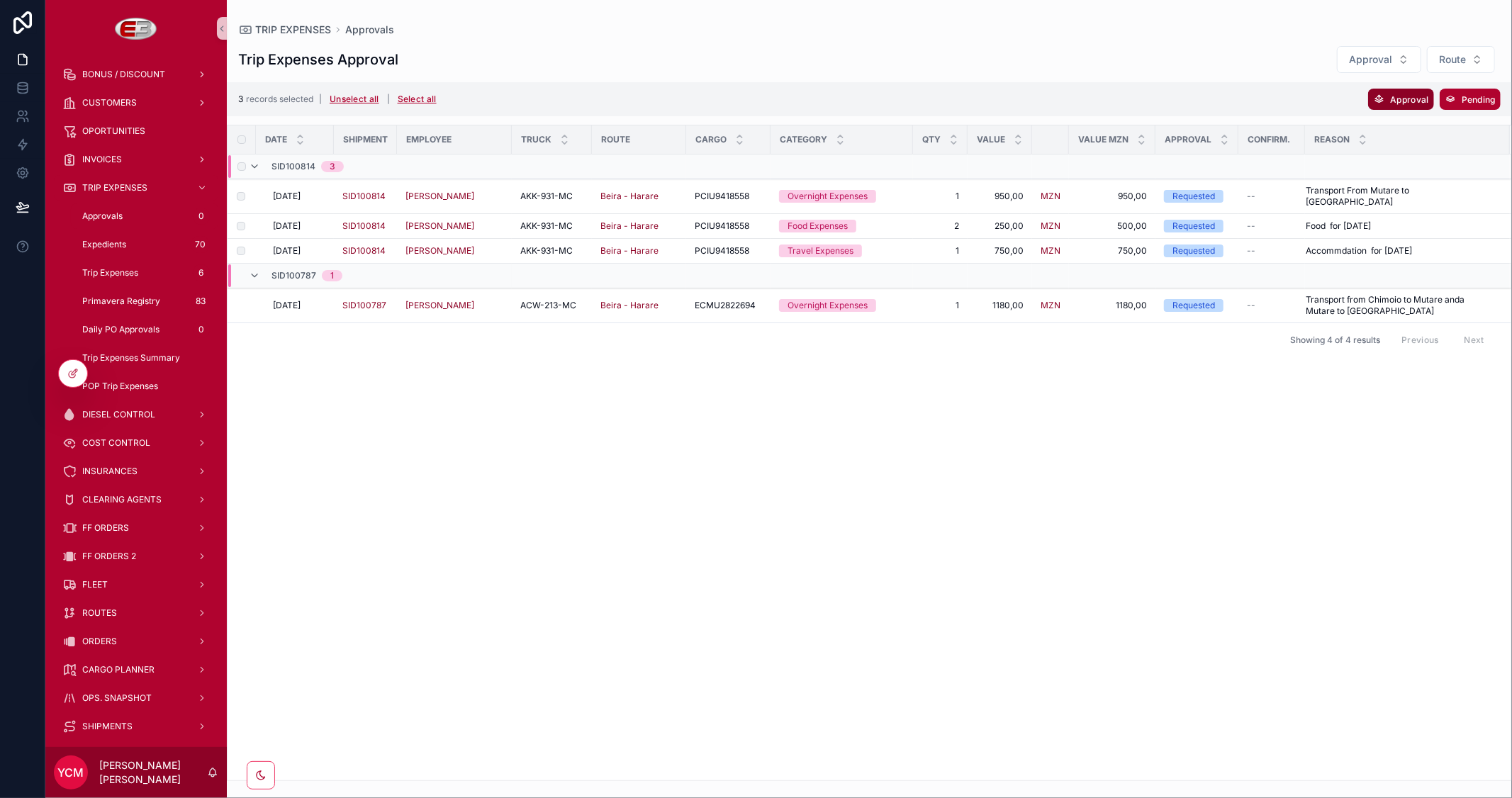
click at [1405, 101] on span "Approval" at bounding box center [1409, 99] width 38 height 11
click at [1491, 71] on icon "scrollable content" at bounding box center [1487, 71] width 12 height 12
click at [1392, 95] on span "Approval" at bounding box center [1409, 99] width 38 height 11
click at [1468, 69] on icon "scrollable content" at bounding box center [1470, 71] width 12 height 12
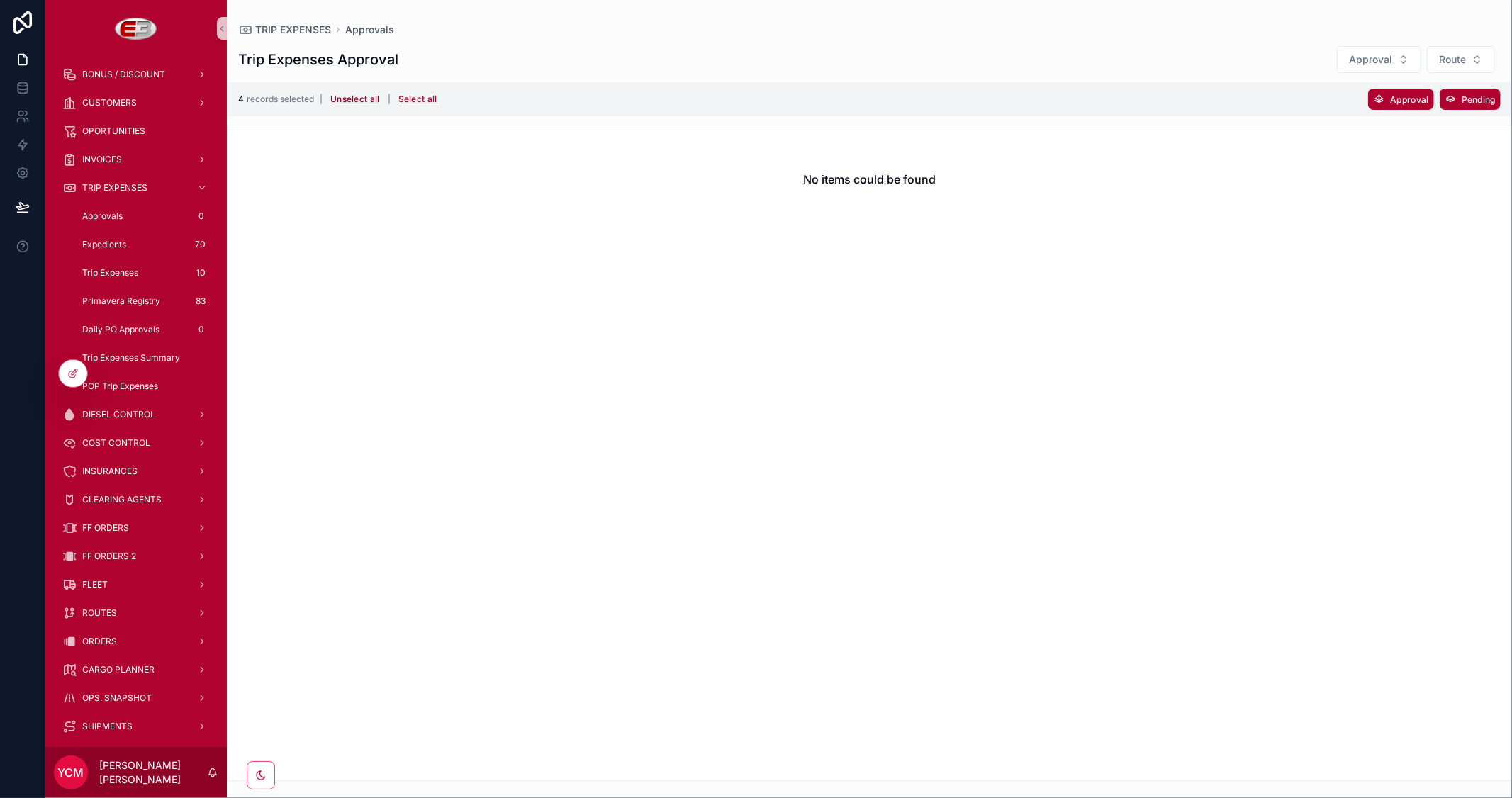
click at [372, 96] on button "Unselect all" at bounding box center [355, 99] width 60 height 23
